Goal: Check status: Check status

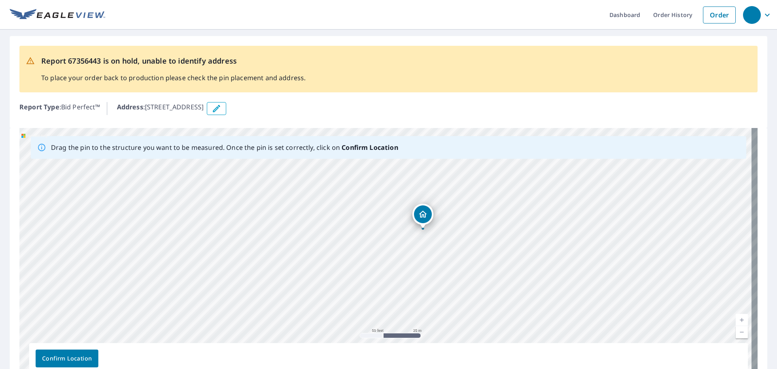
click at [421, 193] on div "4803 NW 7th St Miami, FL 33126" at bounding box center [388, 255] width 738 height 254
click at [58, 358] on span "Confirm Location" at bounding box center [67, 358] width 50 height 10
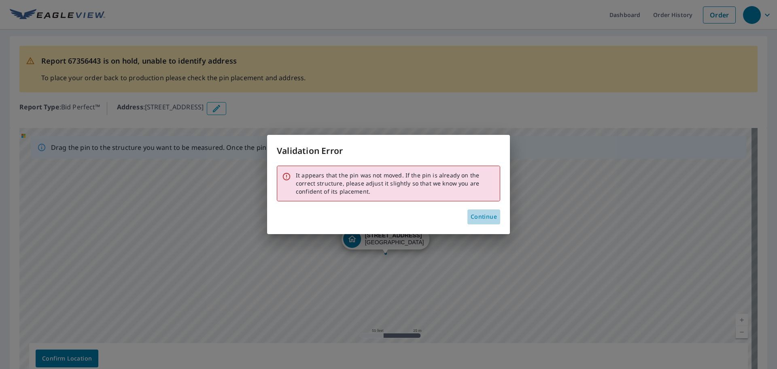
click at [486, 214] on span "Continue" at bounding box center [484, 217] width 26 height 10
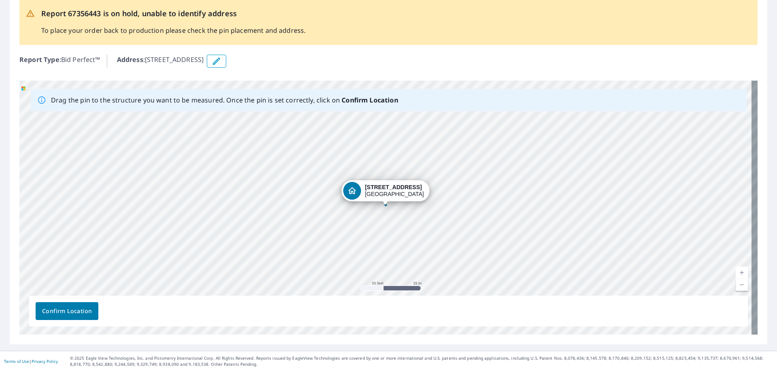
scroll to position [50, 0]
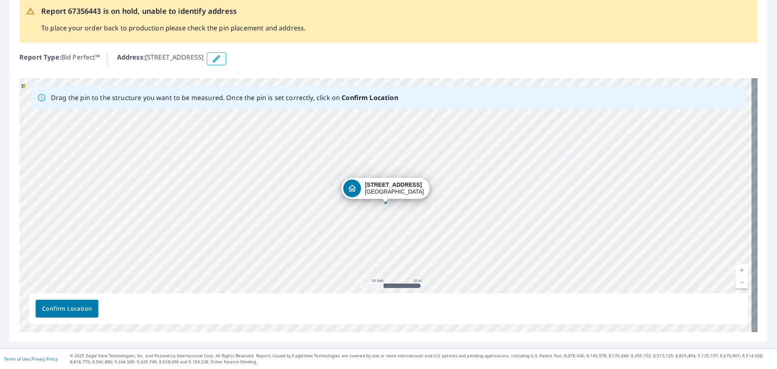
click at [75, 309] on span "Confirm Location" at bounding box center [67, 309] width 50 height 10
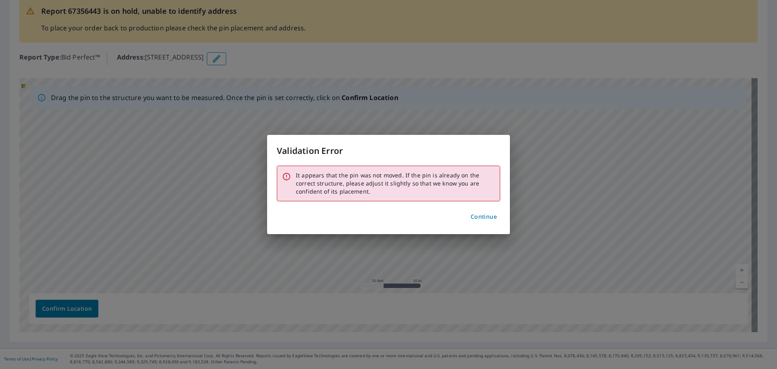
click at [480, 217] on span "Continue" at bounding box center [484, 217] width 26 height 10
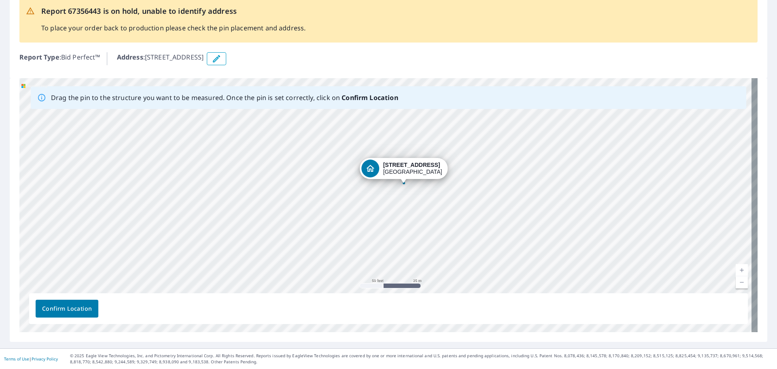
drag, startPoint x: 332, startPoint y: 231, endPoint x: 350, endPoint y: 210, distance: 27.5
click at [350, 210] on div "4803 NW 7th St Miami, FL 33126" at bounding box center [388, 205] width 738 height 254
click at [401, 170] on div "4803 NW 7th St Miami, FL 33126" at bounding box center [412, 168] width 59 height 14
click at [404, 145] on div "4803 NW 7th St Miami, FL 33126" at bounding box center [388, 205] width 738 height 254
click at [445, 131] on div "4803 NW 7th St Miami, FL 33126" at bounding box center [388, 205] width 738 height 254
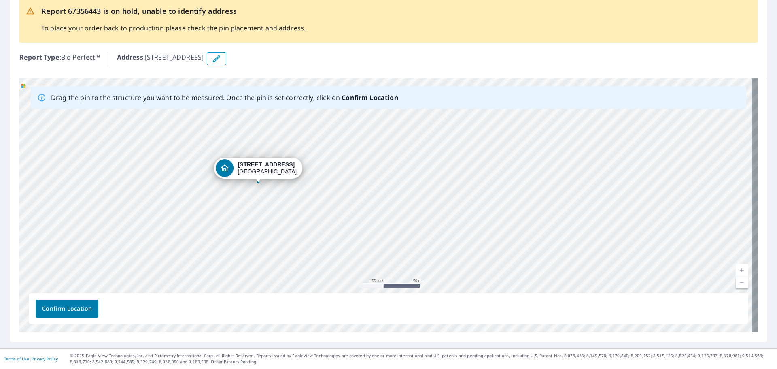
drag, startPoint x: 350, startPoint y: 141, endPoint x: 308, endPoint y: 182, distance: 59.0
click at [389, 208] on div "4803 NW 7th St Miami, FL 33126" at bounding box center [388, 205] width 738 height 254
click at [229, 166] on icon "Dropped pin, building 1, Residential property, 4803 NW 7th St Miami, FL 33126" at bounding box center [225, 169] width 10 height 10
click at [259, 189] on div "4803 NW 7th St Miami, FL 33126" at bounding box center [388, 205] width 738 height 254
click at [65, 306] on span "Confirm Location" at bounding box center [67, 309] width 50 height 10
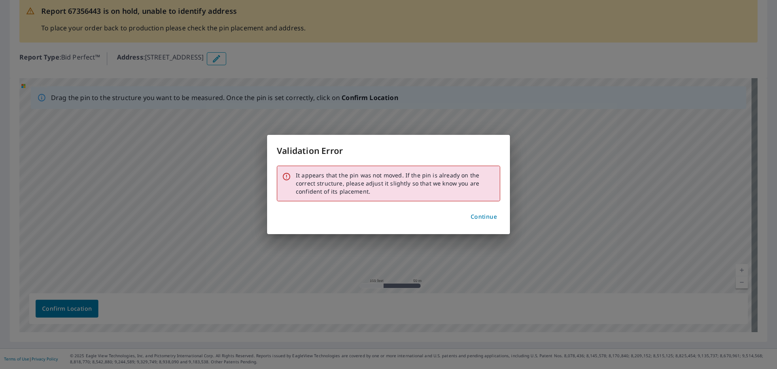
click at [484, 217] on span "Continue" at bounding box center [484, 217] width 26 height 10
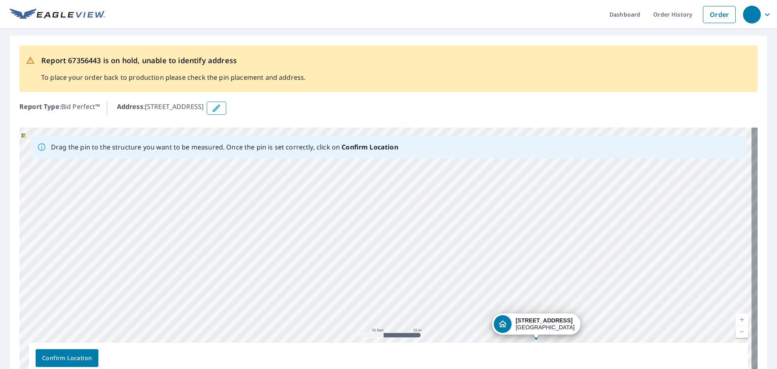
scroll to position [0, 0]
click at [221, 108] on icon "button" at bounding box center [217, 109] width 10 height 10
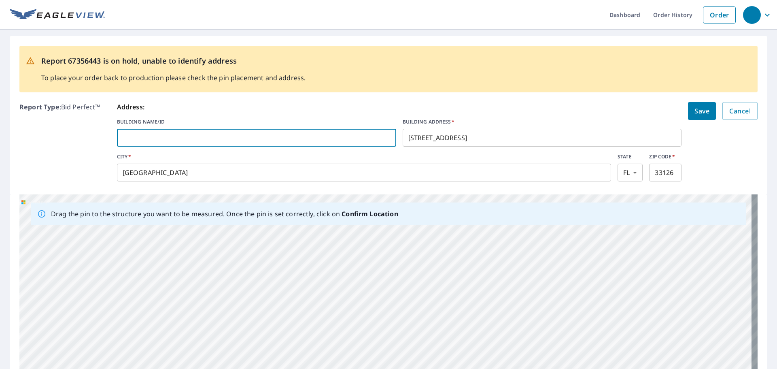
click at [282, 138] on input "text" at bounding box center [256, 137] width 279 height 23
type input "14"
click at [695, 108] on span "Save" at bounding box center [702, 110] width 15 height 11
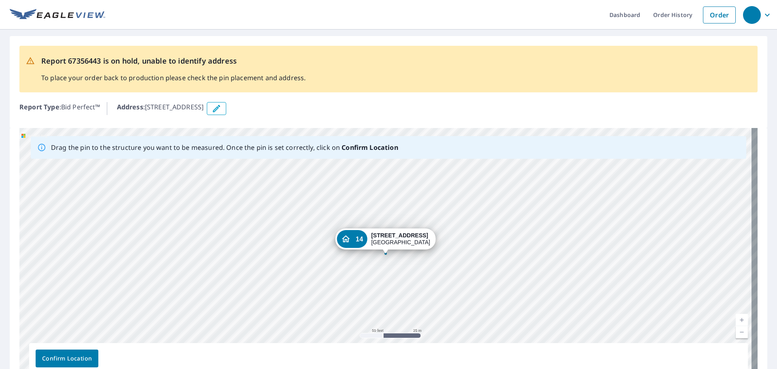
click at [71, 361] on span "Confirm Location" at bounding box center [67, 358] width 50 height 10
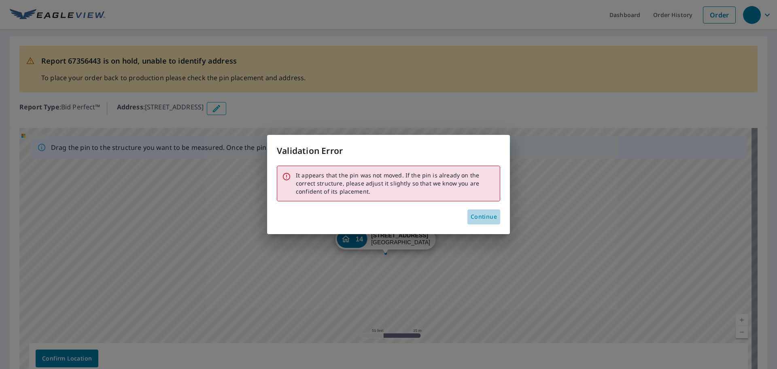
click at [485, 217] on span "Continue" at bounding box center [484, 217] width 26 height 10
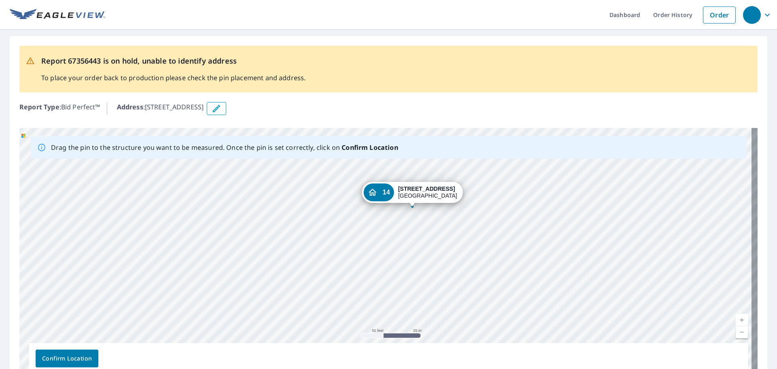
drag, startPoint x: 385, startPoint y: 238, endPoint x: 407, endPoint y: 192, distance: 51.0
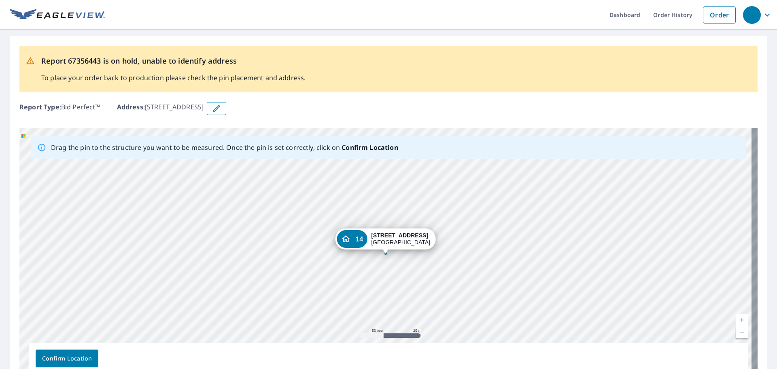
click at [83, 353] on button "Confirm Location" at bounding box center [67, 358] width 63 height 18
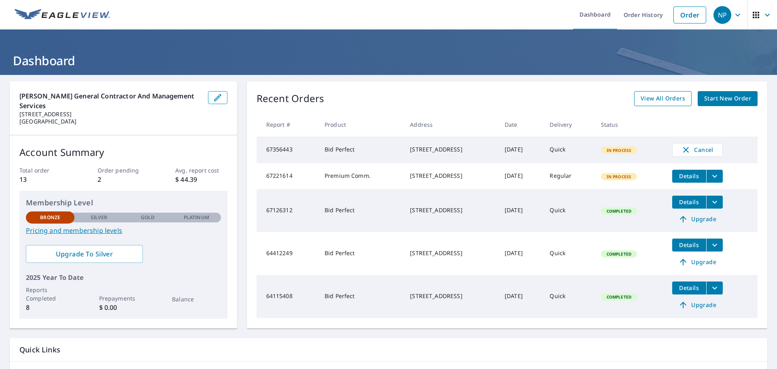
click at [657, 99] on span "View All Orders" at bounding box center [663, 98] width 45 height 10
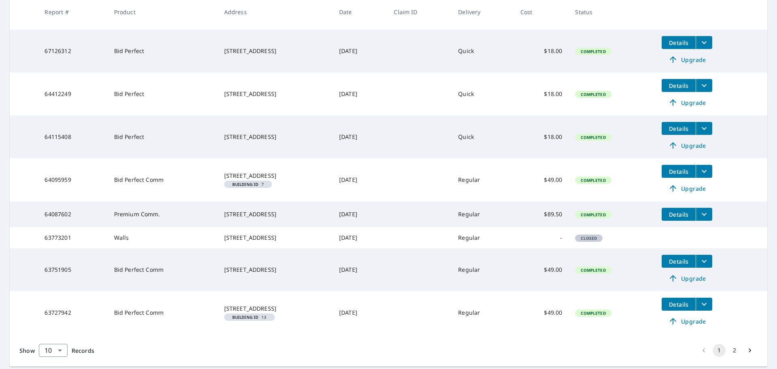
scroll to position [243, 0]
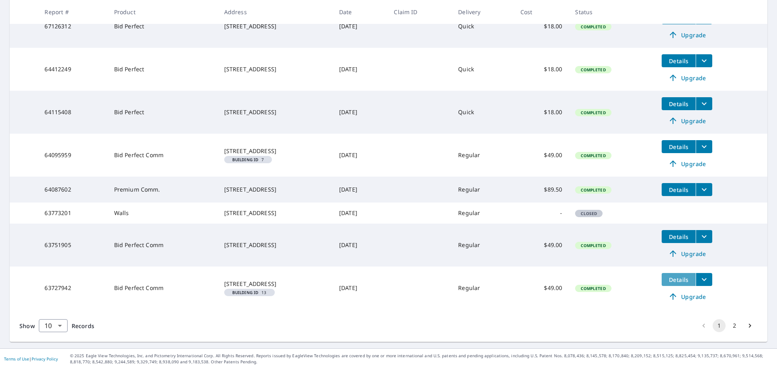
click at [686, 278] on span "Details" at bounding box center [679, 280] width 24 height 8
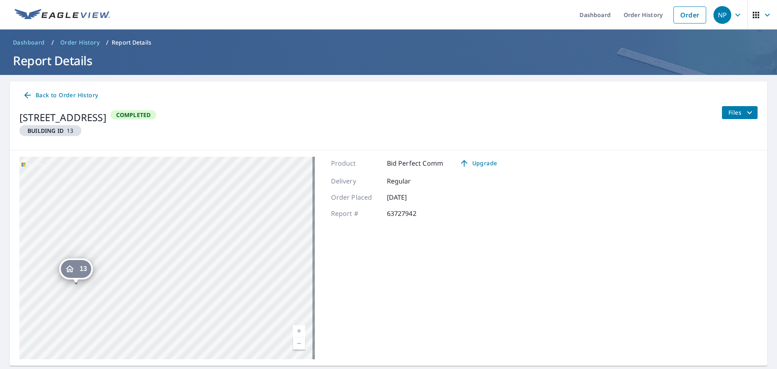
click at [733, 110] on span "Files" at bounding box center [742, 113] width 26 height 10
